Goal: Check status

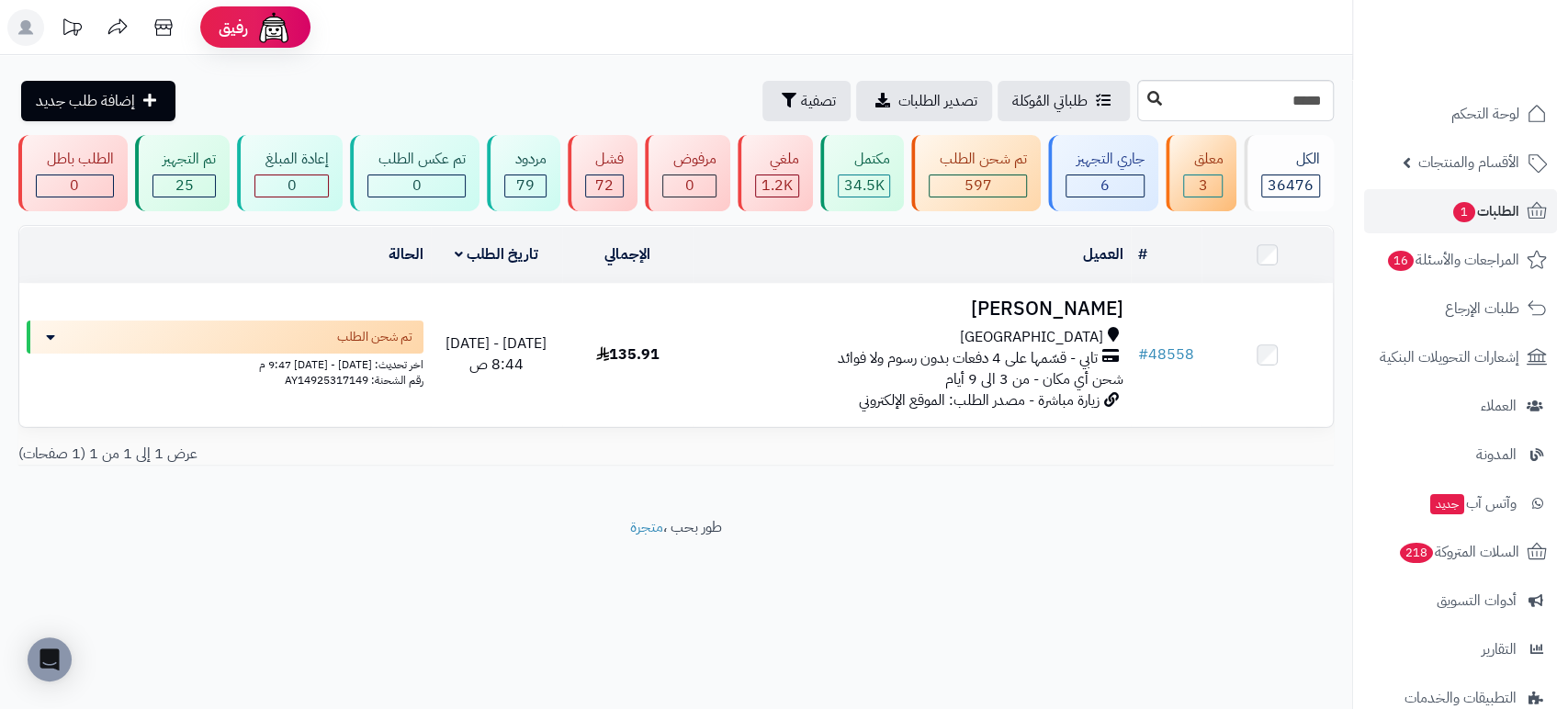
type input "*****"
click at [1147, 98] on icon at bounding box center [1154, 98] width 15 height 15
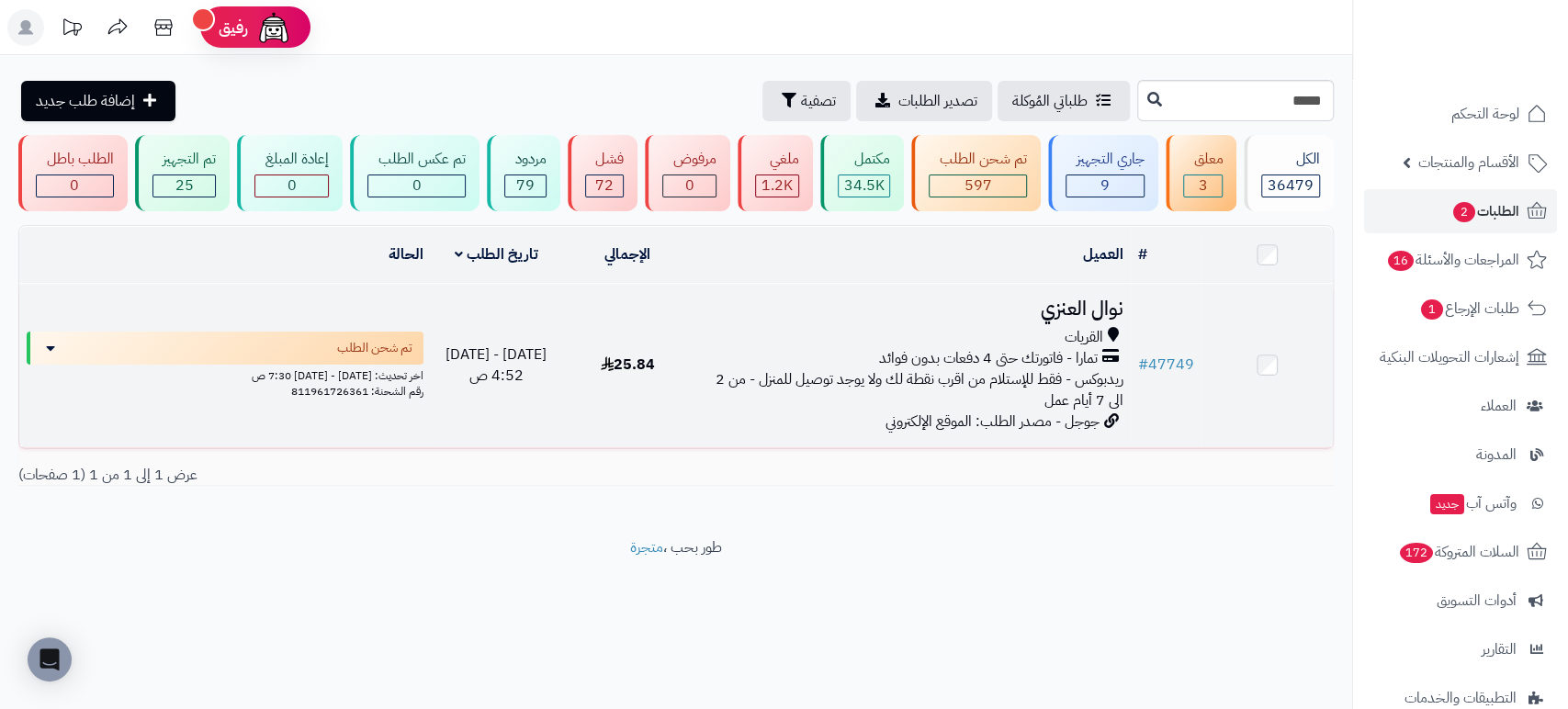
click at [1088, 308] on h3 "نوال العنزي" at bounding box center [912, 309] width 422 height 21
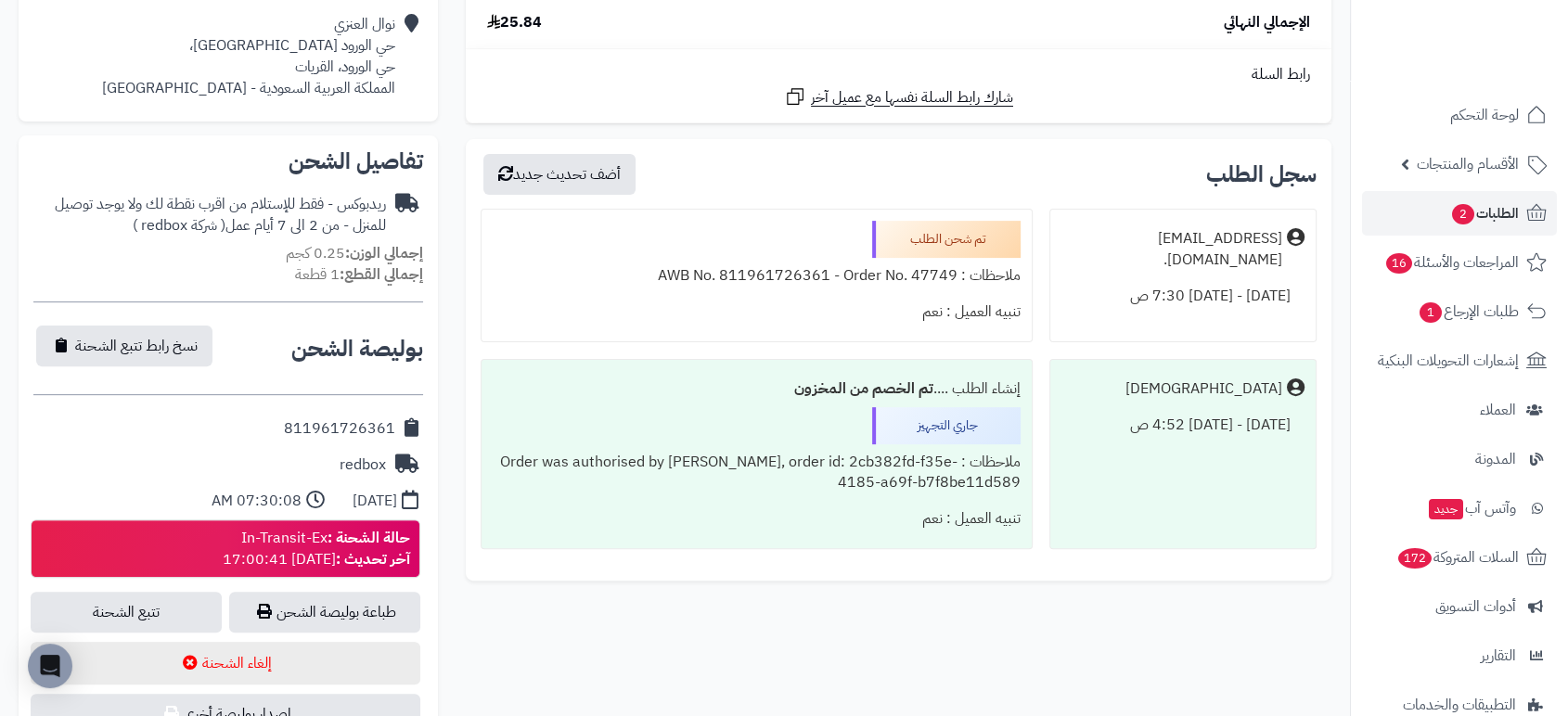
scroll to position [541, 0]
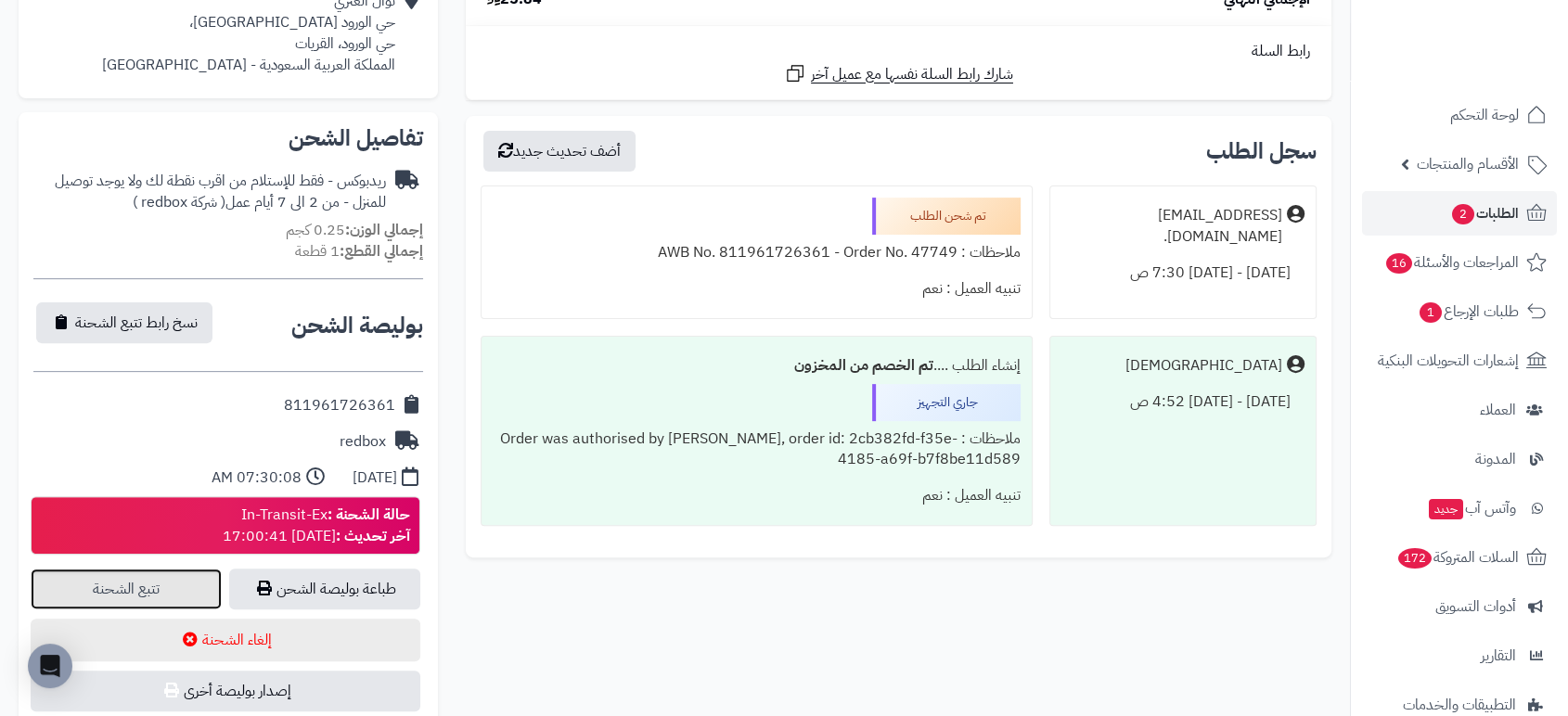
click at [153, 574] on link "تتبع الشحنة" at bounding box center [126, 588] width 191 height 41
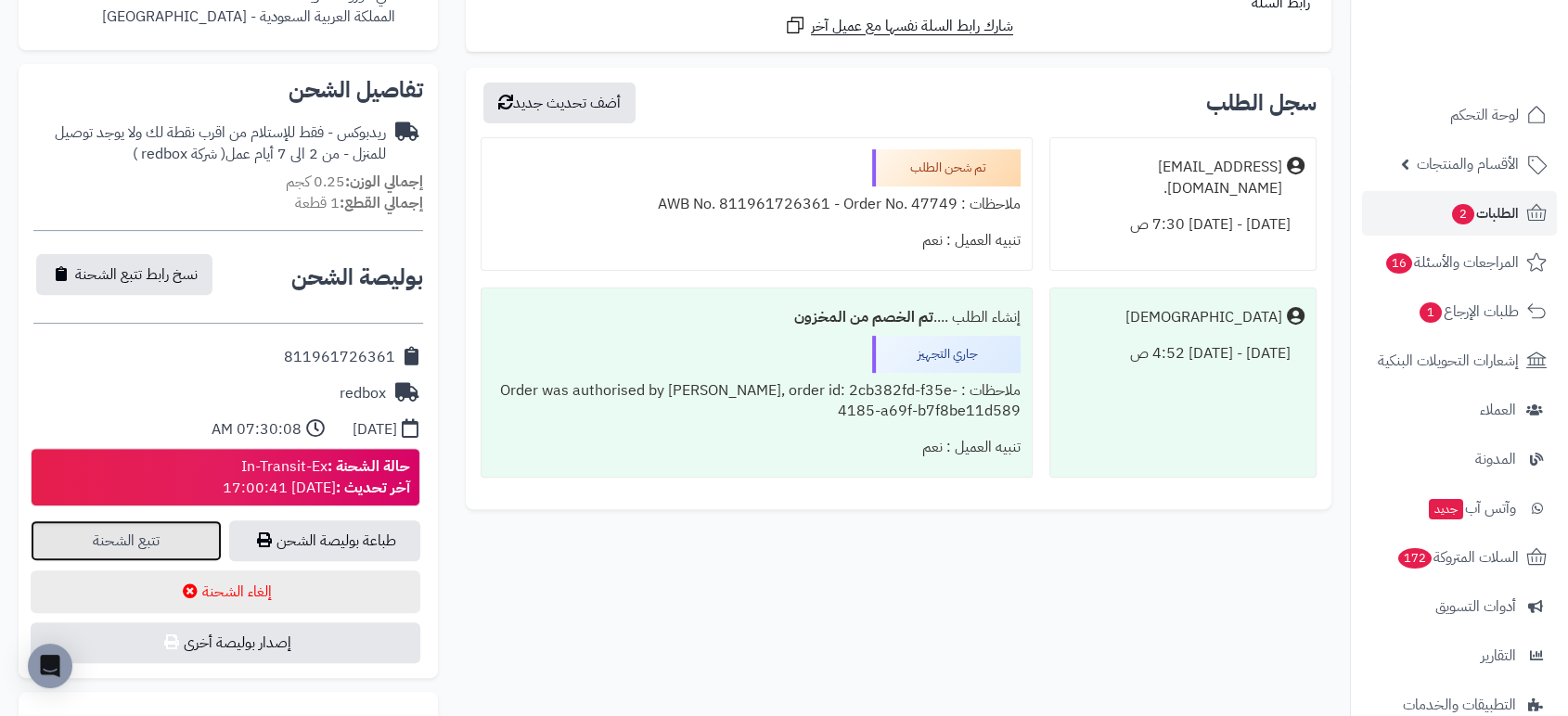
scroll to position [0, 0]
